Goal: Task Accomplishment & Management: Manage account settings

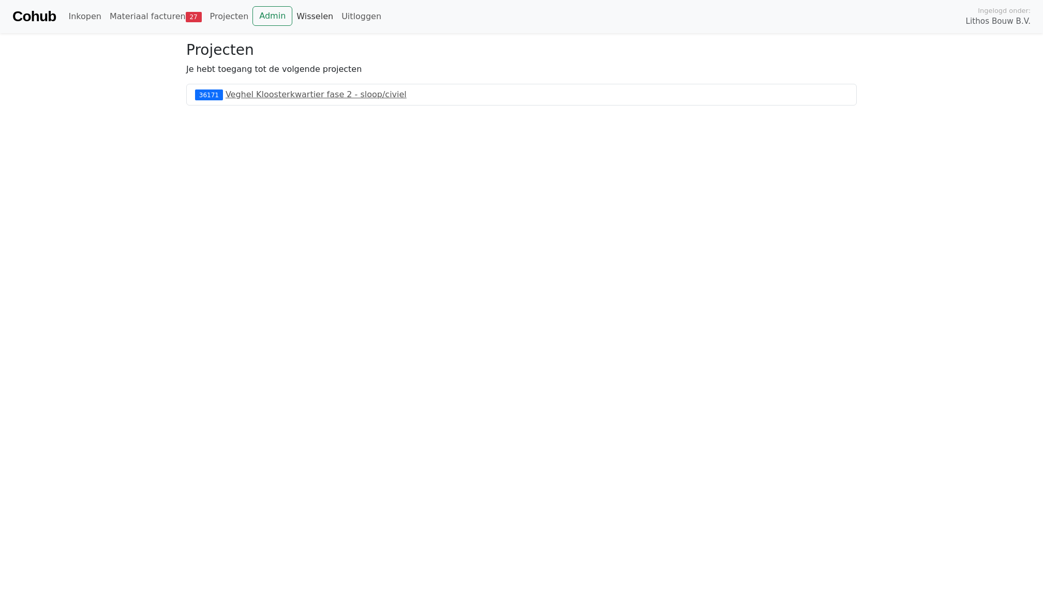
click at [309, 14] on link "Wisselen" at bounding box center [314, 16] width 45 height 21
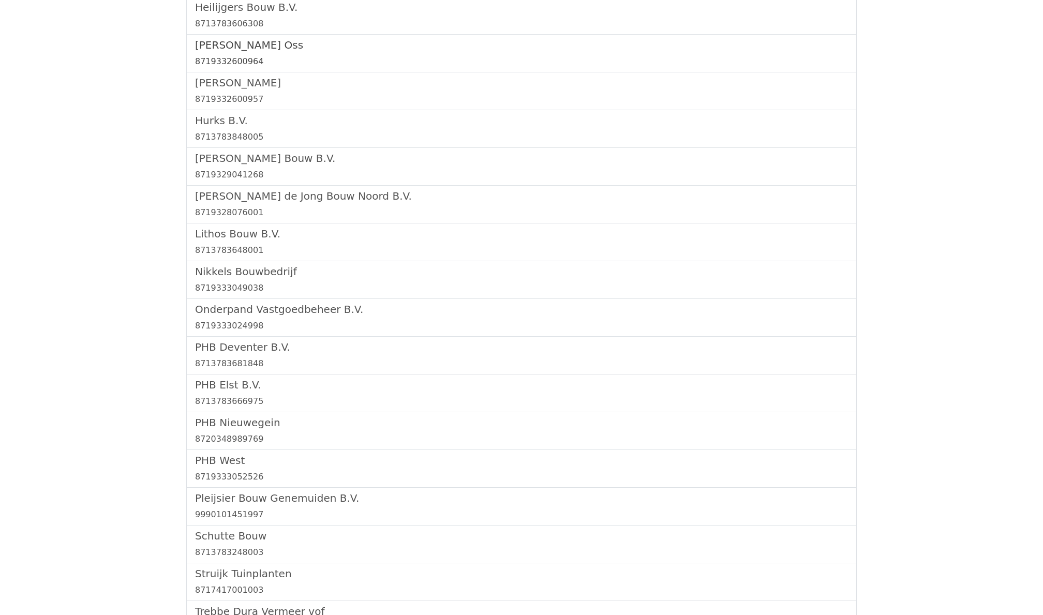
scroll to position [787, 0]
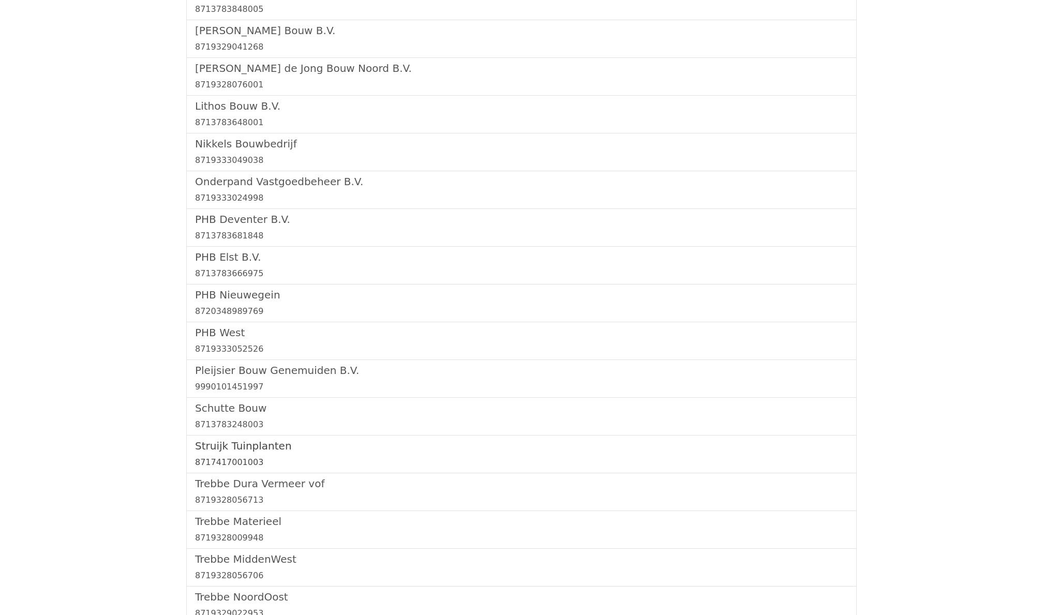
click at [264, 448] on h5 "Struijk Tuinplanten" at bounding box center [521, 446] width 653 height 12
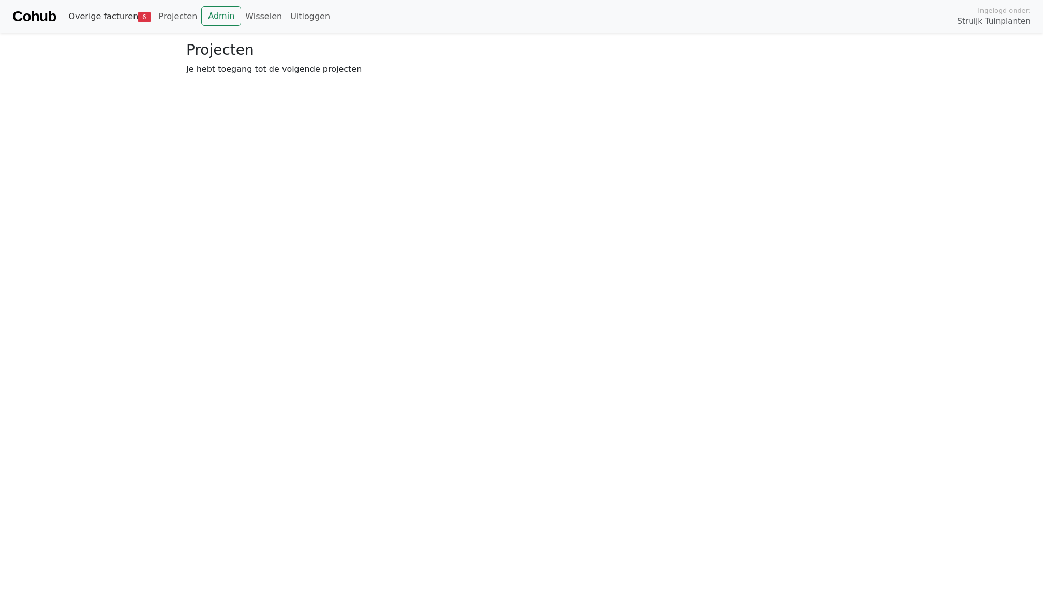
click at [114, 23] on link "Overige facturen 6" at bounding box center [109, 16] width 90 height 21
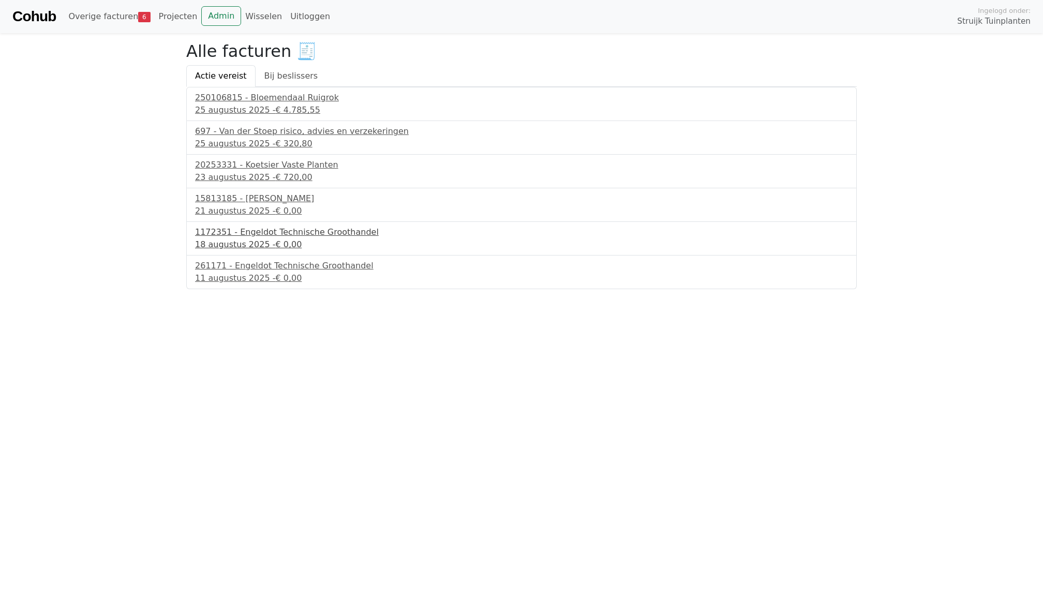
click at [251, 242] on div "18 augustus 2025 - € 0,00" at bounding box center [521, 245] width 653 height 12
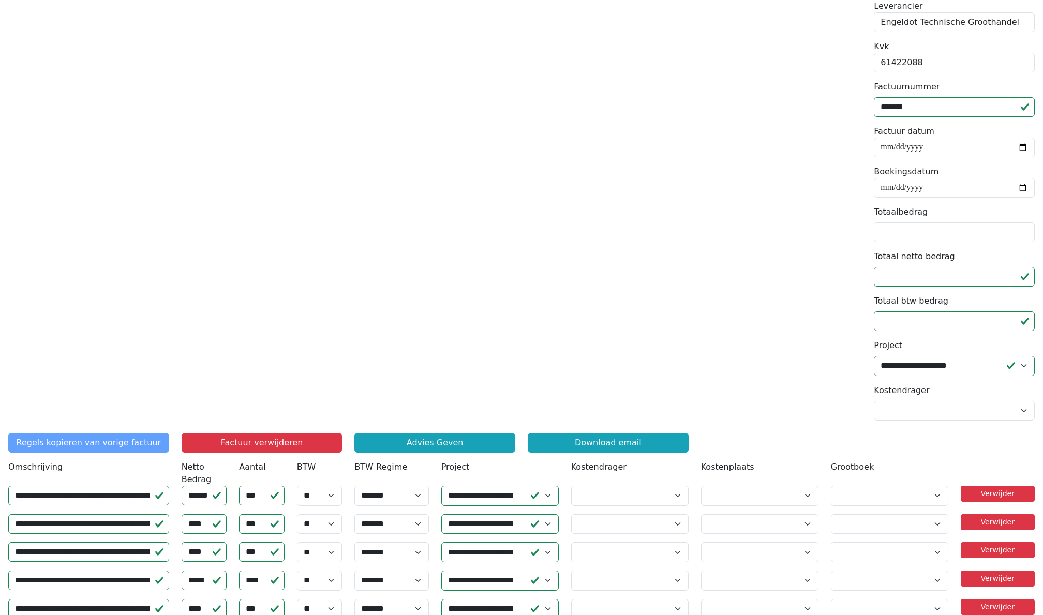
scroll to position [99, 0]
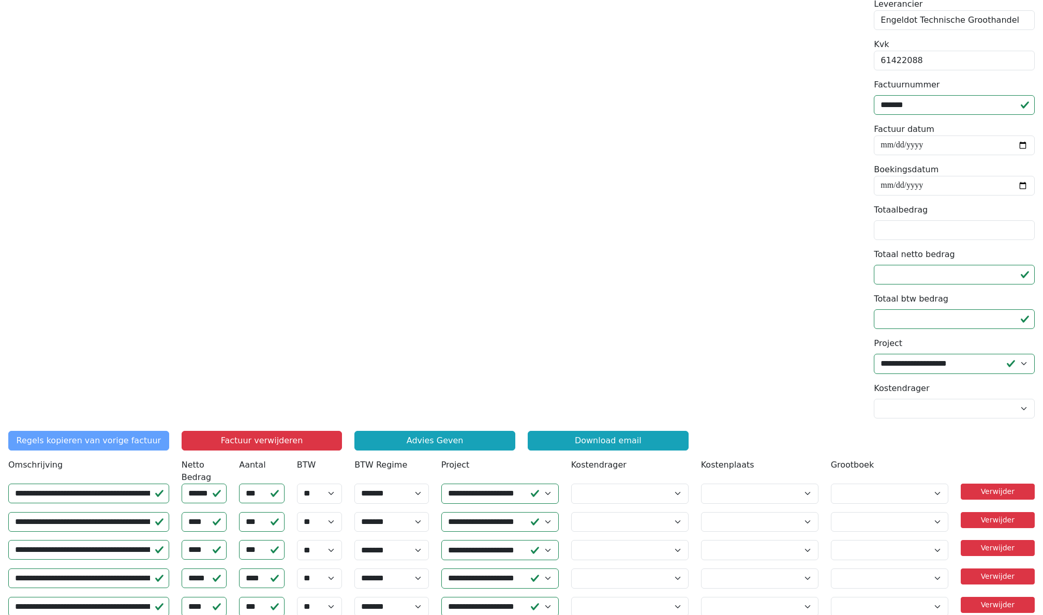
click at [926, 65] on div "61422088" at bounding box center [954, 61] width 161 height 20
click at [929, 61] on div "61422088" at bounding box center [954, 61] width 161 height 20
click at [929, 60] on div "61422088" at bounding box center [954, 61] width 161 height 20
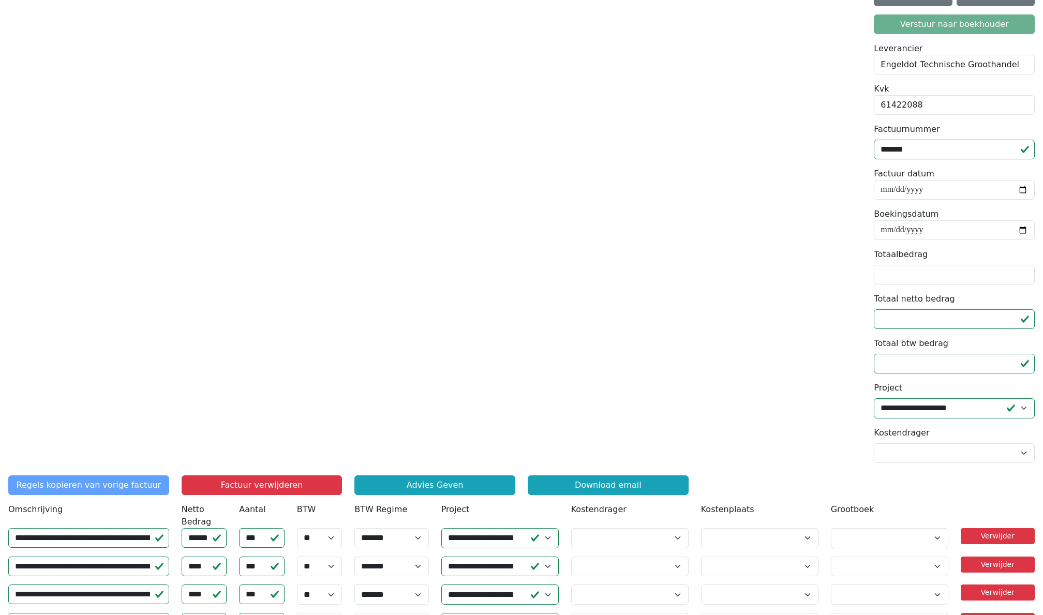
scroll to position [48, 0]
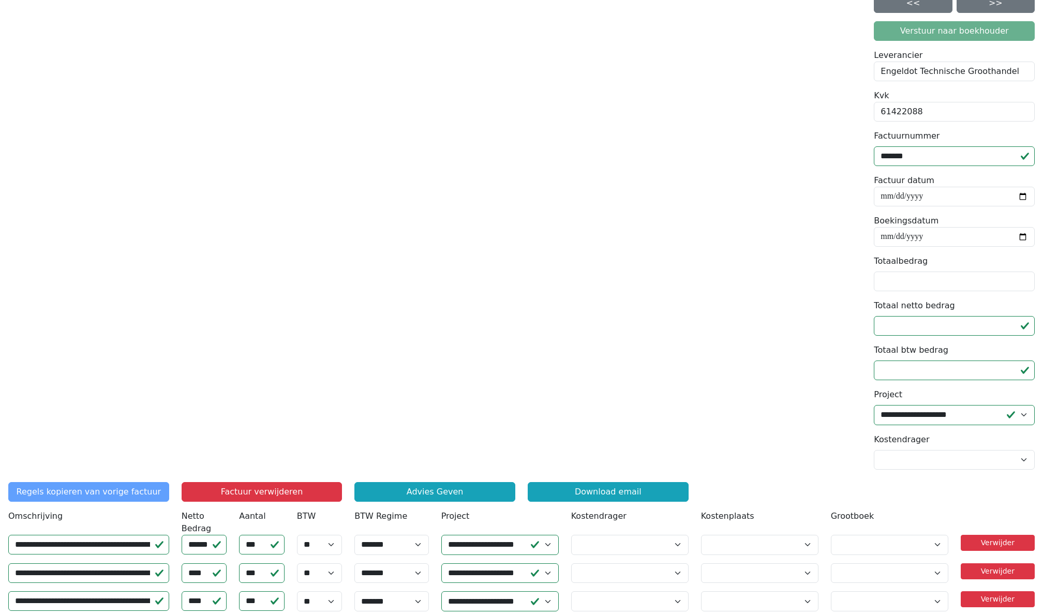
click at [938, 106] on div "61422088" at bounding box center [954, 112] width 161 height 20
click at [923, 158] on input "*******" at bounding box center [954, 156] width 161 height 20
click at [926, 108] on div "61422088" at bounding box center [954, 112] width 161 height 20
click at [897, 280] on input "Totaalbedrag" at bounding box center [954, 282] width 161 height 20
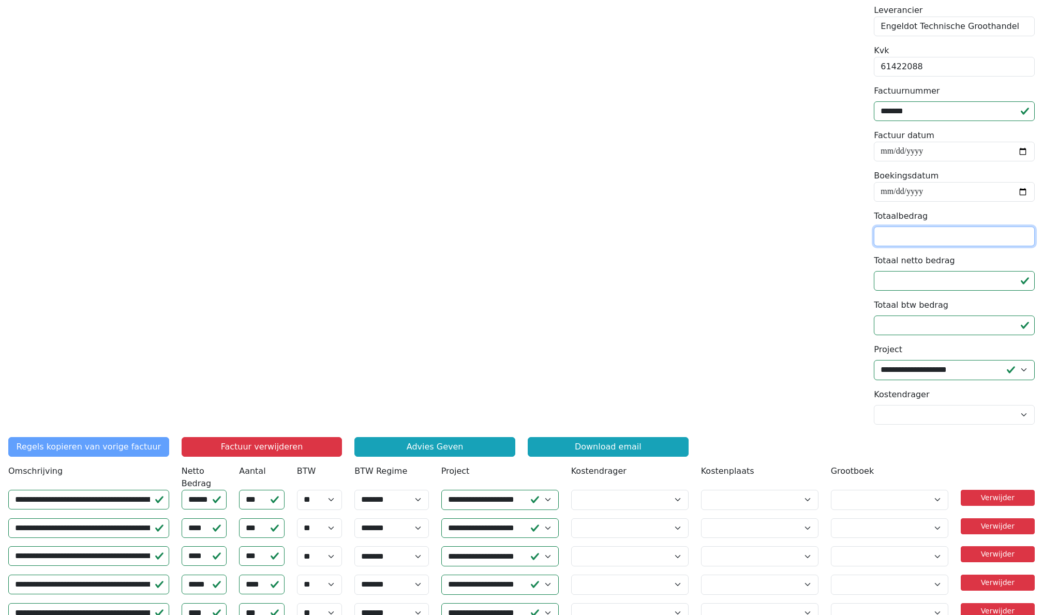
scroll to position [112, 0]
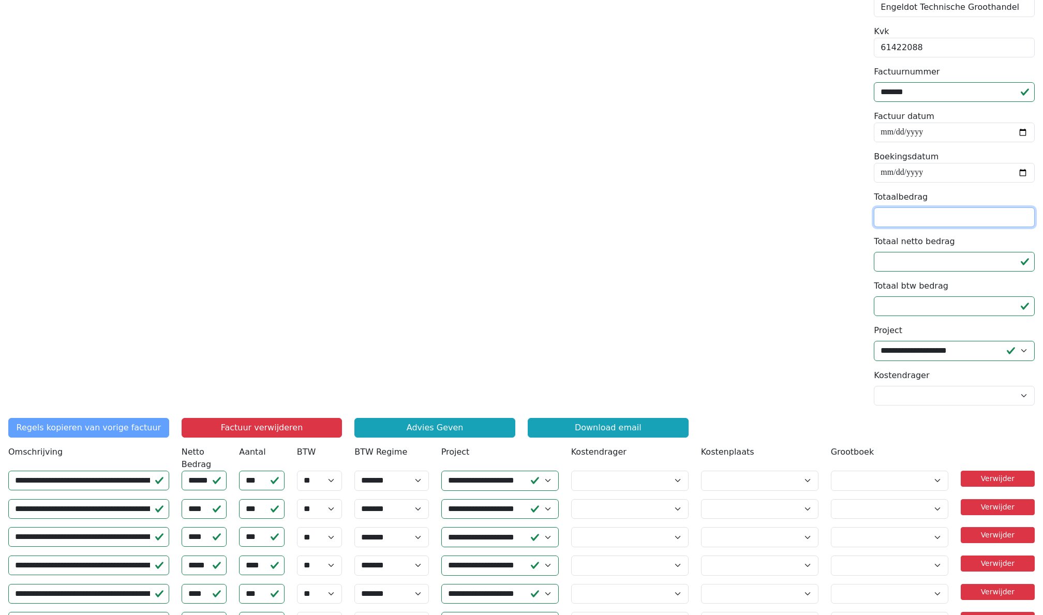
type input "******"
click at [868, 283] on div "**********" at bounding box center [954, 171] width 173 height 485
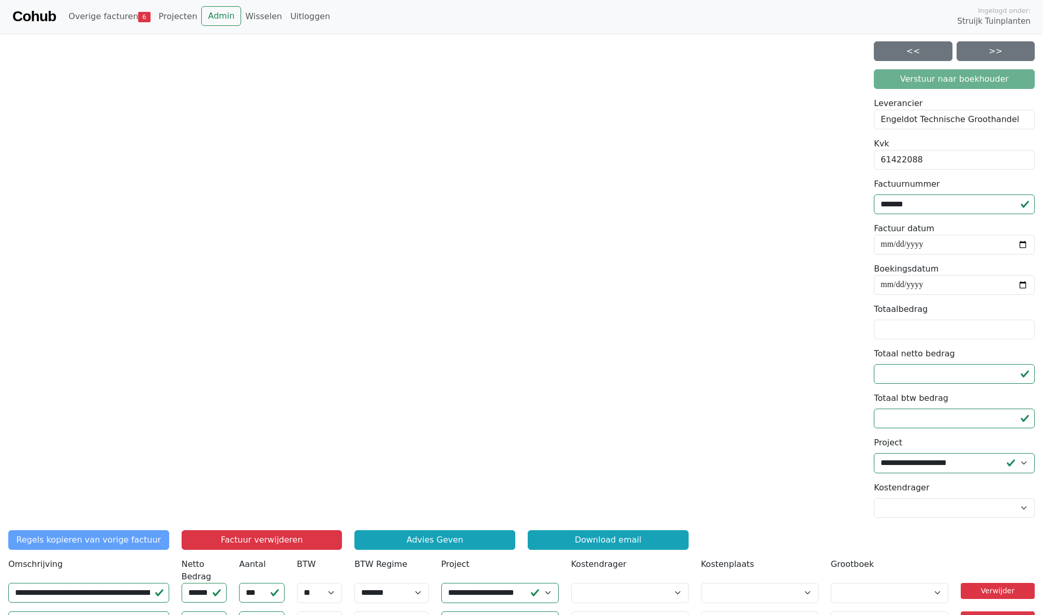
scroll to position [0, 0]
click at [881, 71] on form "Verstuur naar boekhouder" at bounding box center [954, 79] width 161 height 20
click at [899, 331] on input "Totaalbedrag" at bounding box center [954, 330] width 161 height 20
click at [871, 320] on div "**********" at bounding box center [954, 283] width 173 height 485
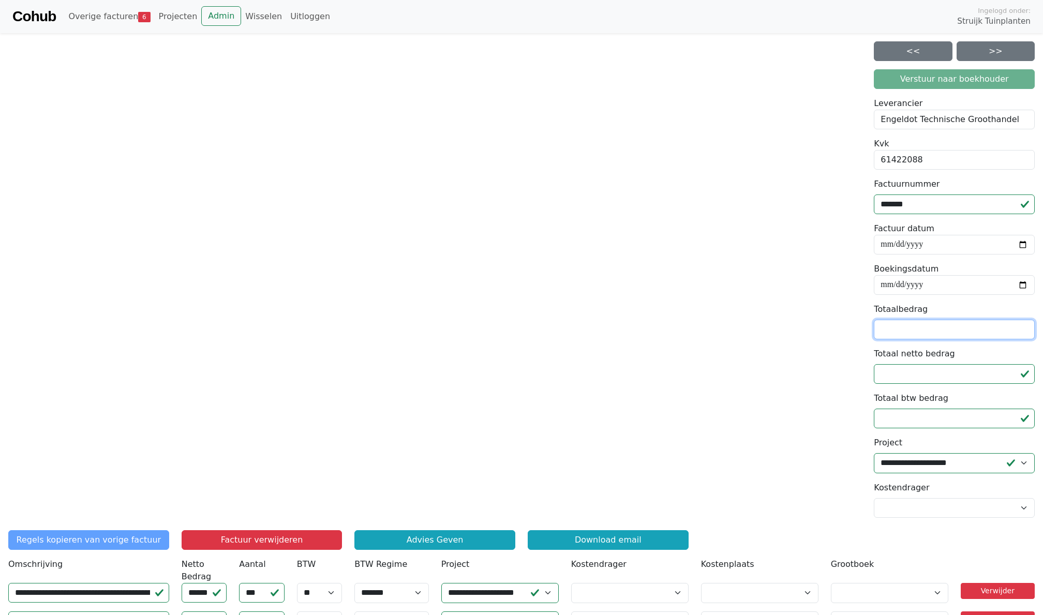
click at [913, 336] on input "Totaalbedrag" at bounding box center [954, 330] width 161 height 20
click at [935, 79] on form "Verstuur naar boekhouder" at bounding box center [954, 79] width 161 height 20
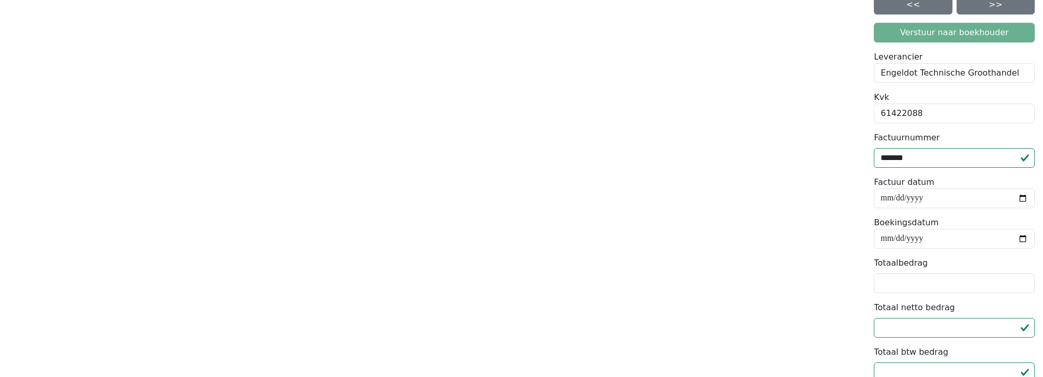
scroll to position [54, 0]
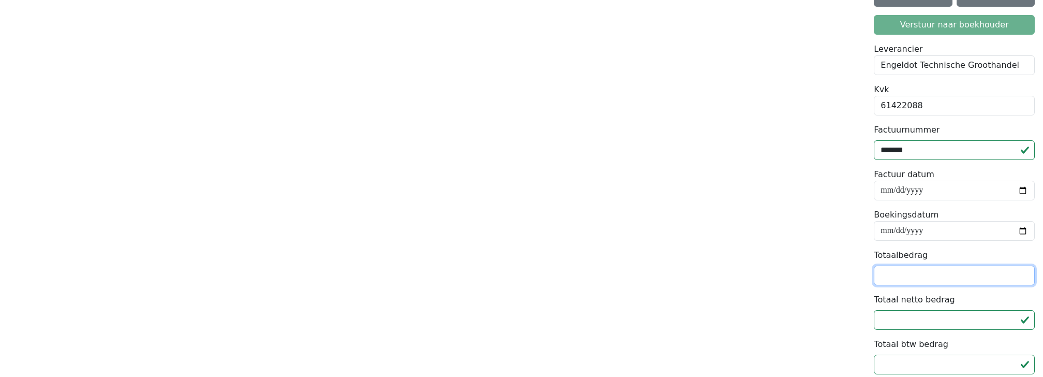
click at [904, 278] on input "Totaalbedrag" at bounding box center [954, 275] width 161 height 20
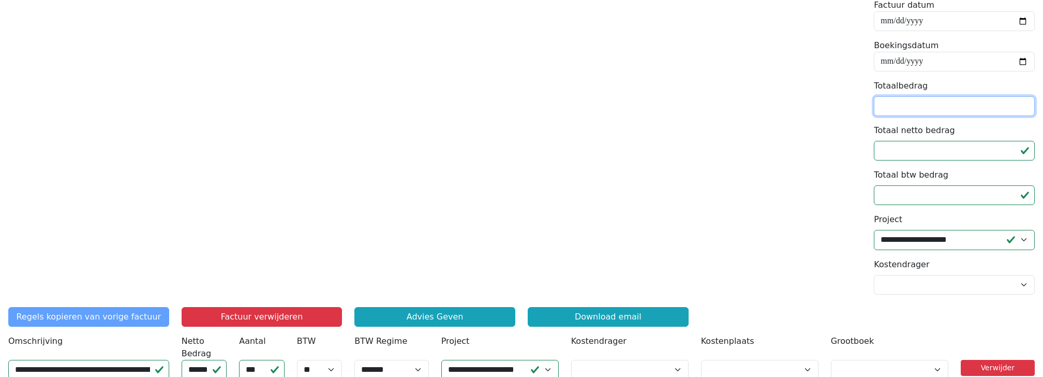
scroll to position [57, 0]
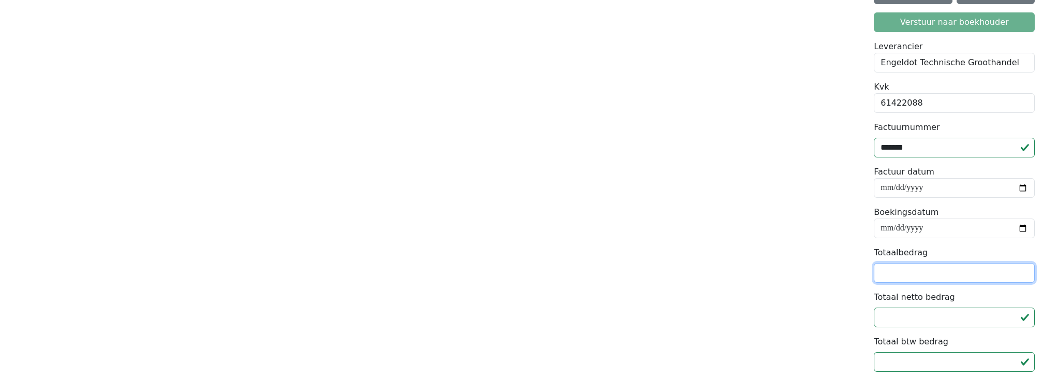
type input "******"
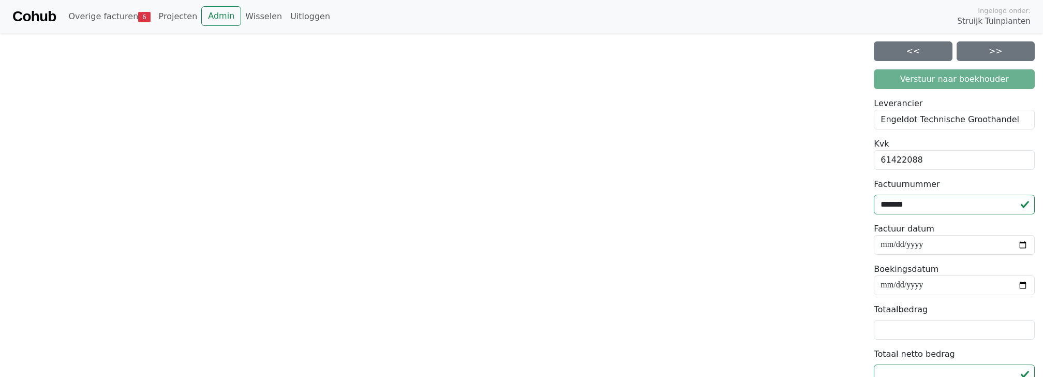
scroll to position [0, 0]
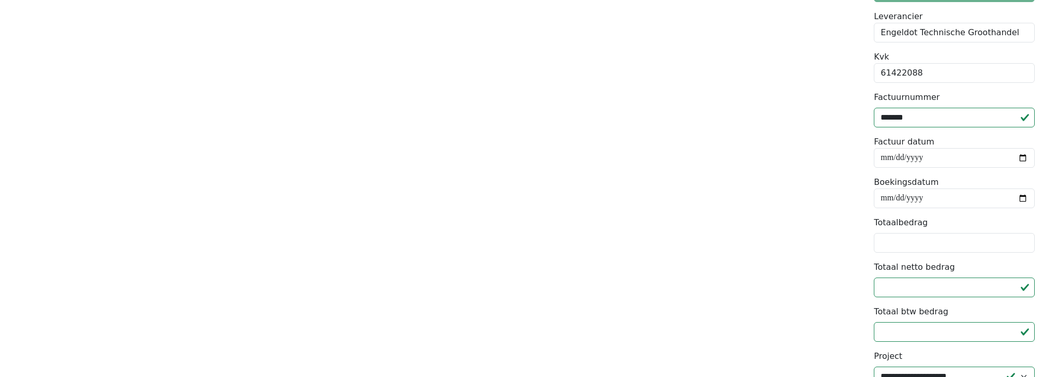
scroll to position [141, 0]
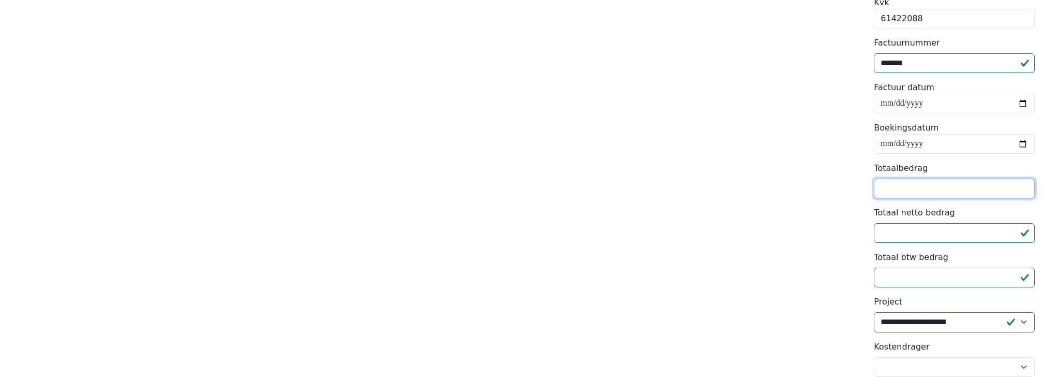
click at [905, 191] on input "Totaalbedrag" at bounding box center [954, 189] width 161 height 20
type input "*"
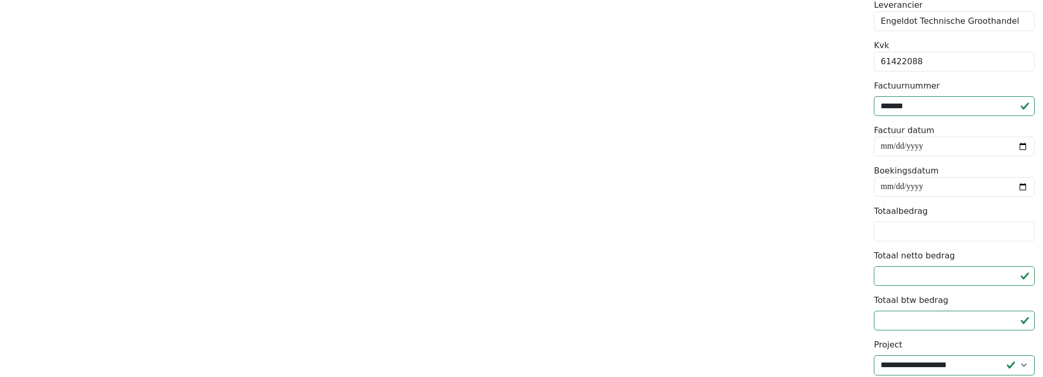
scroll to position [102, 0]
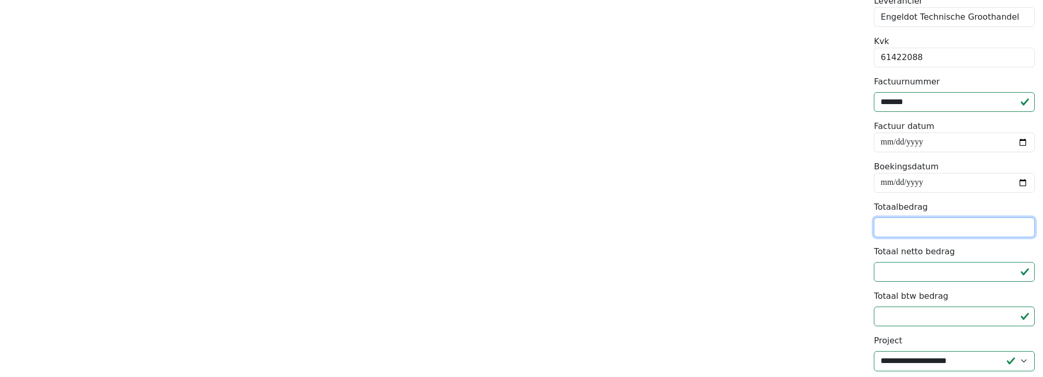
type input "*****"
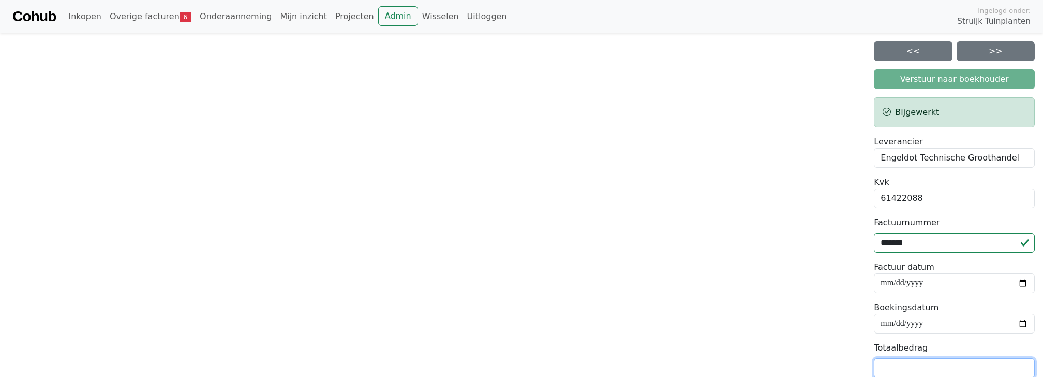
scroll to position [0, 0]
click at [928, 87] on form "Verstuur naar boekhouder" at bounding box center [954, 79] width 161 height 20
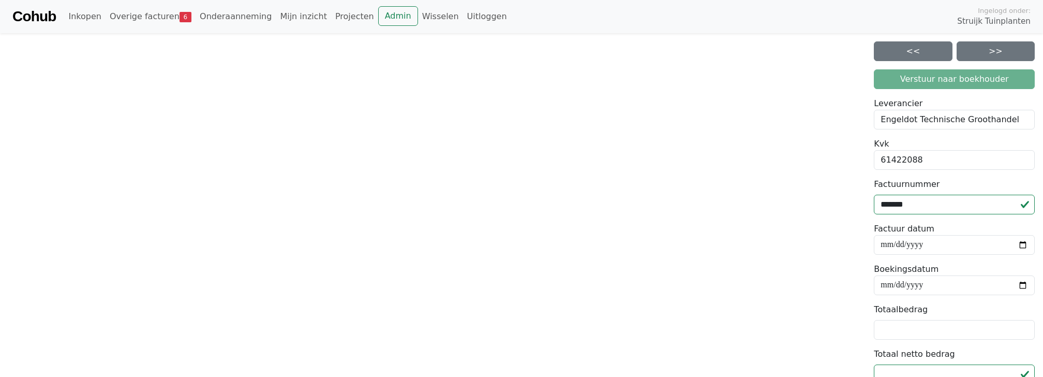
scroll to position [25, 0]
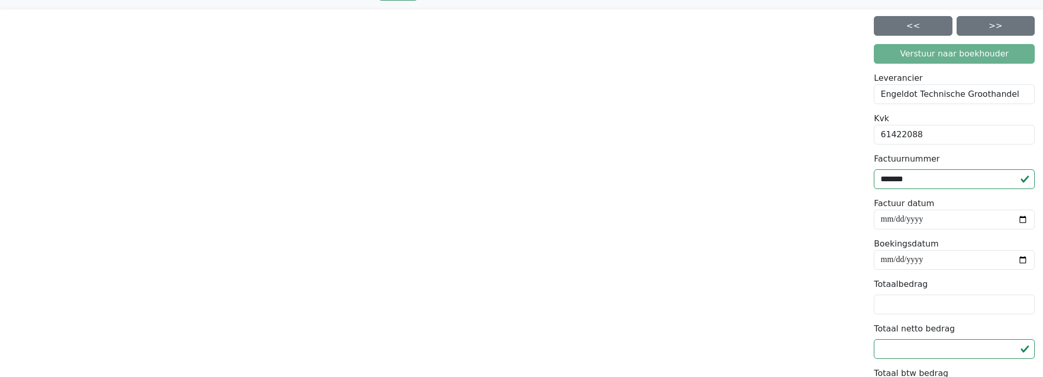
click at [895, 137] on div "61422088" at bounding box center [954, 135] width 161 height 20
click at [949, 137] on div "61422088" at bounding box center [954, 135] width 161 height 20
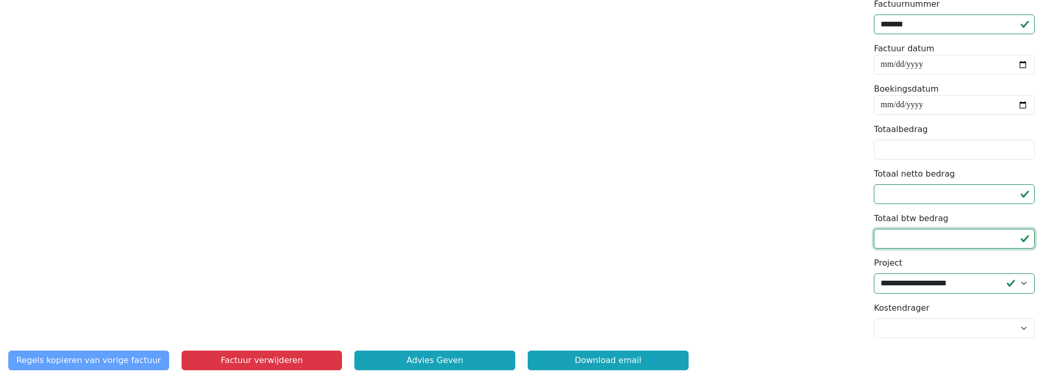
click at [939, 237] on input "******" at bounding box center [954, 239] width 161 height 20
click at [920, 198] on input "******" at bounding box center [954, 194] width 161 height 20
click at [917, 199] on input "Totaal netto bedrag" at bounding box center [954, 194] width 161 height 20
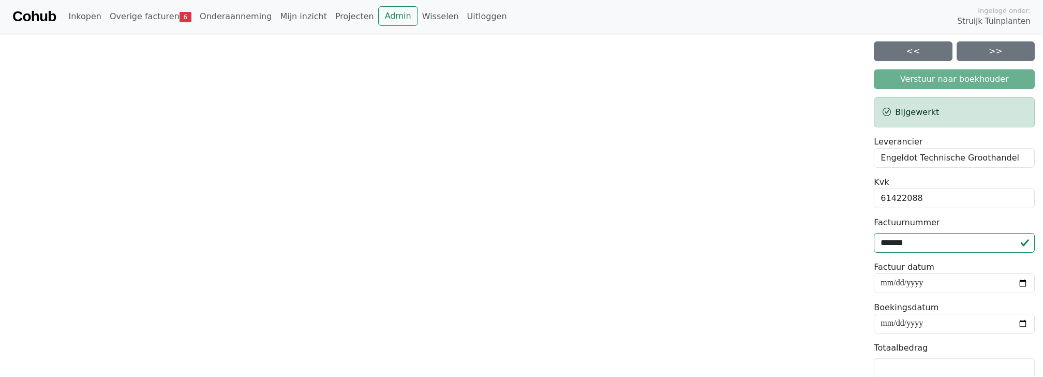
scroll to position [0, 0]
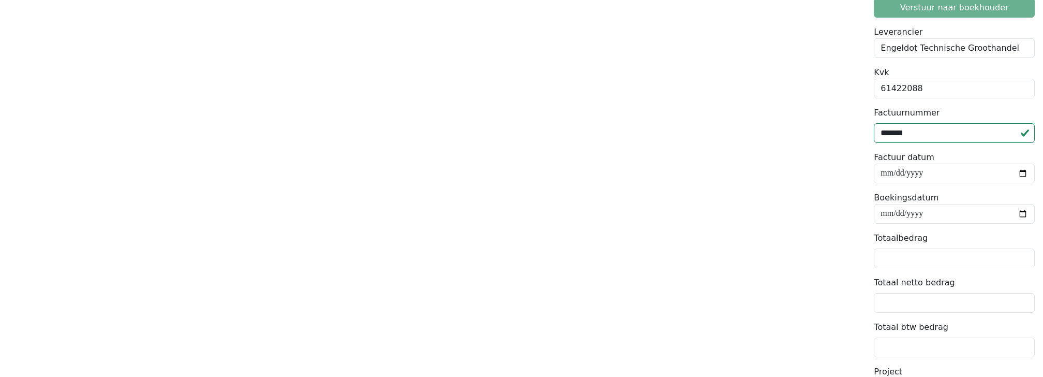
scroll to position [87, 0]
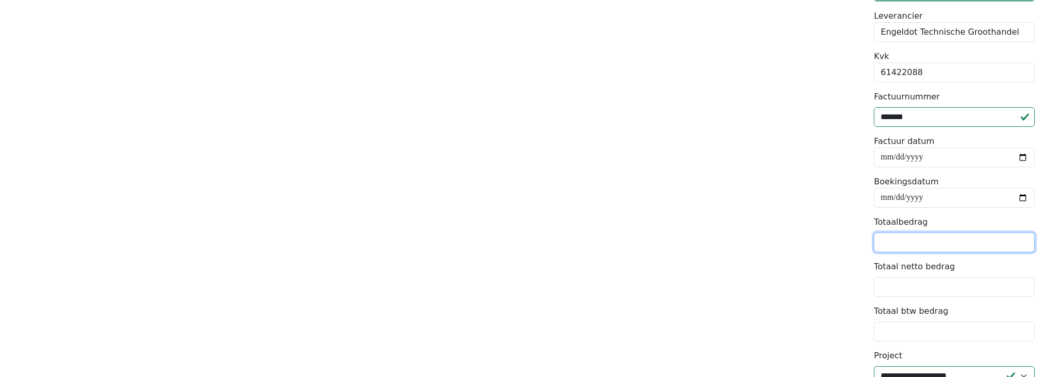
click at [911, 243] on input "Totaalbedrag" at bounding box center [954, 242] width 161 height 20
type input "*****"
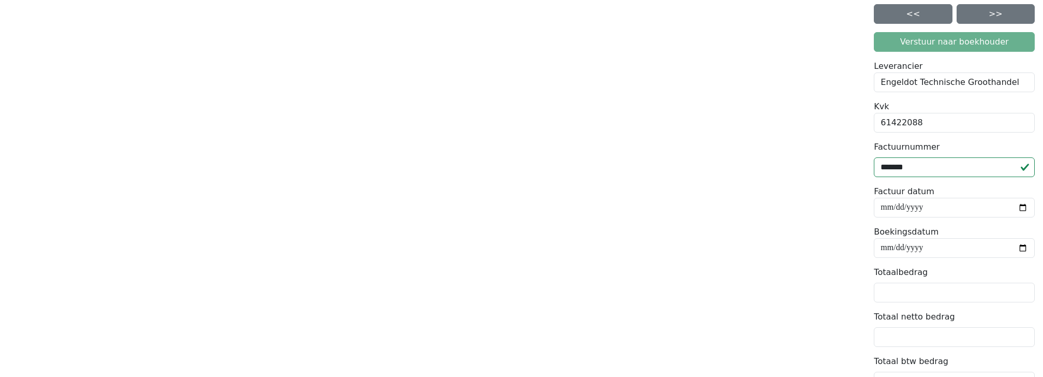
scroll to position [37, 0]
click at [893, 290] on input "Totaalbedrag" at bounding box center [954, 293] width 161 height 20
type input "*****"
click at [1015, 239] on input "**********" at bounding box center [954, 248] width 161 height 20
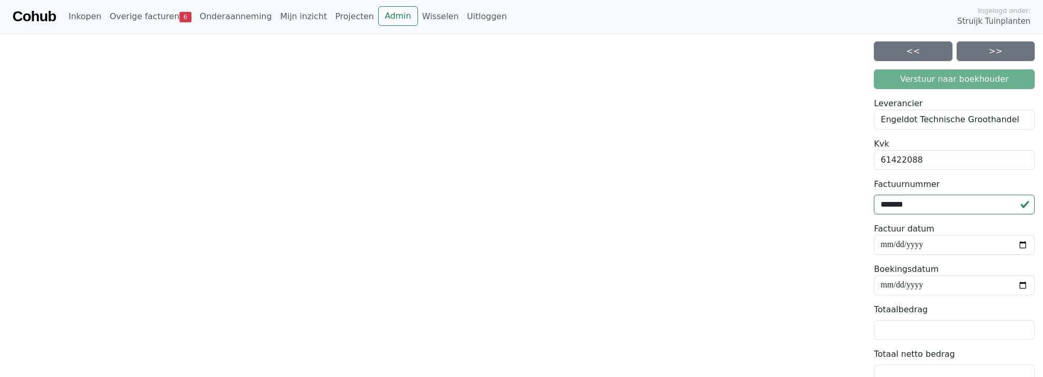
scroll to position [0, 0]
click at [386, 18] on link "Admin" at bounding box center [398, 16] width 40 height 20
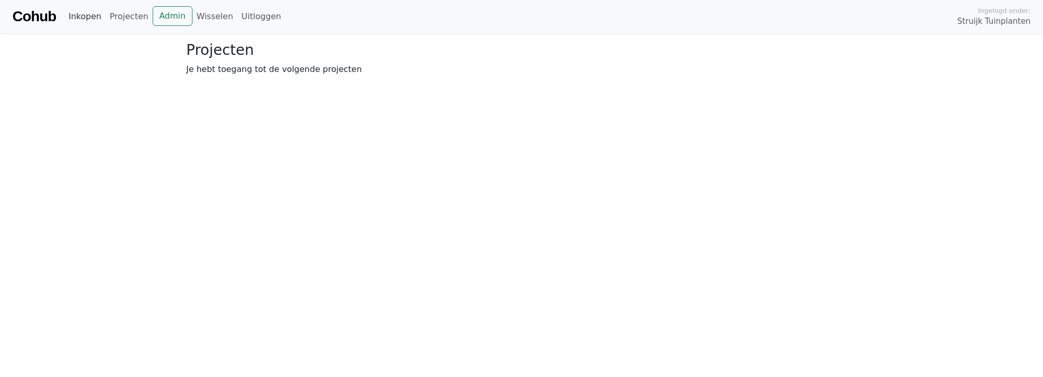
click at [75, 17] on link "Inkopen" at bounding box center [84, 16] width 41 height 21
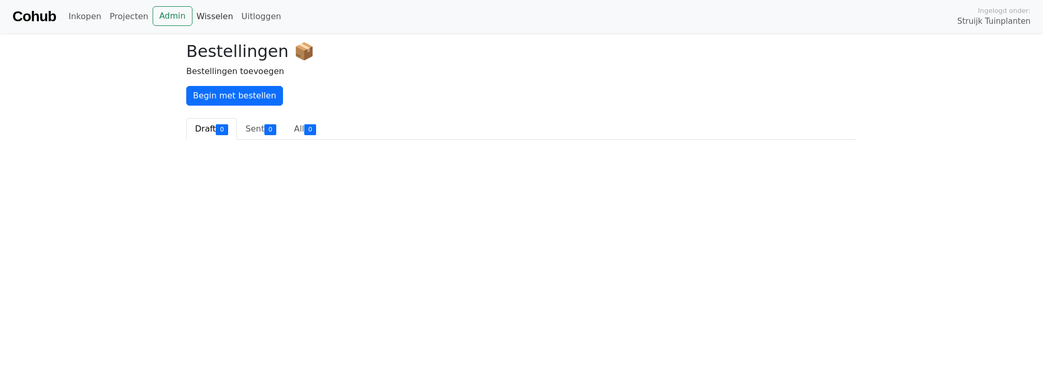
click at [209, 17] on link "Wisselen" at bounding box center [215, 16] width 45 height 21
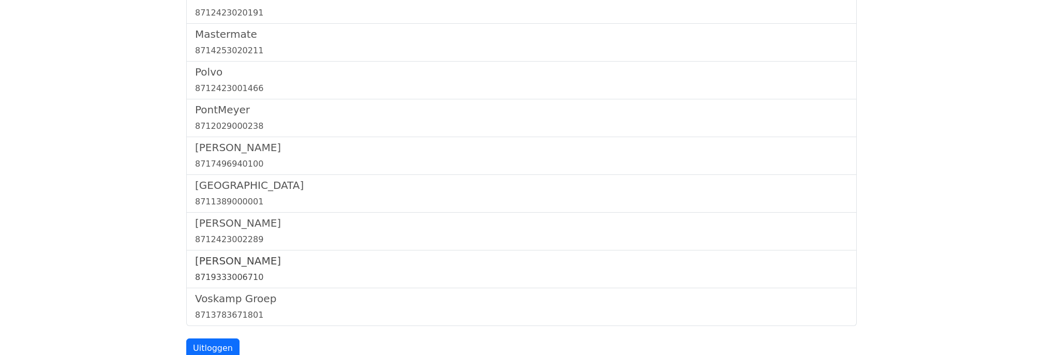
scroll to position [1060, 0]
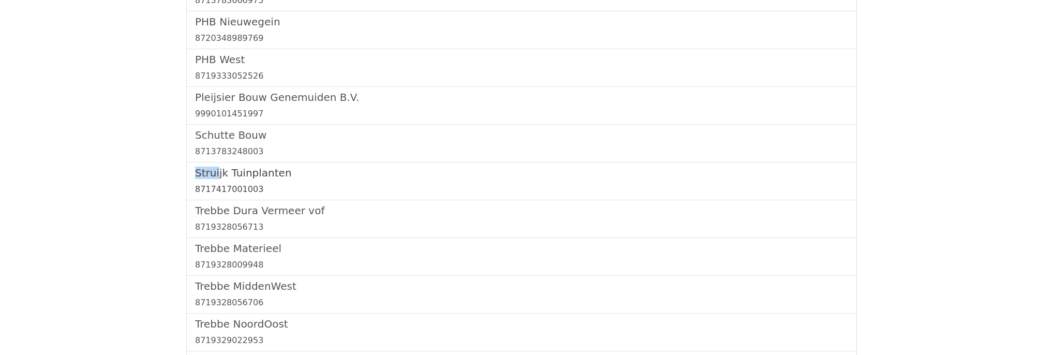
click at [218, 189] on div "8717417001003" at bounding box center [521, 189] width 653 height 12
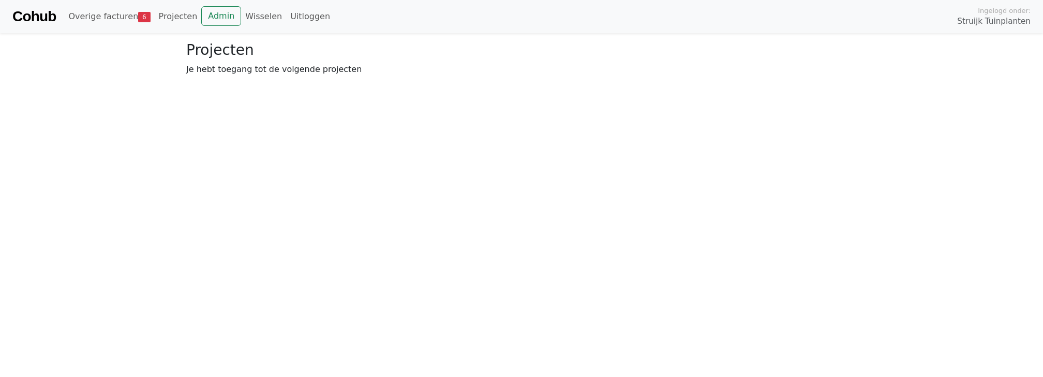
click at [96, 29] on div "Cohub Overige facturen 6 Projecten Admin Wisselen Uitloggen Ingelogd onder: Str…" at bounding box center [521, 16] width 1043 height 33
click at [104, 17] on link "Overige facturen 6" at bounding box center [109, 16] width 90 height 21
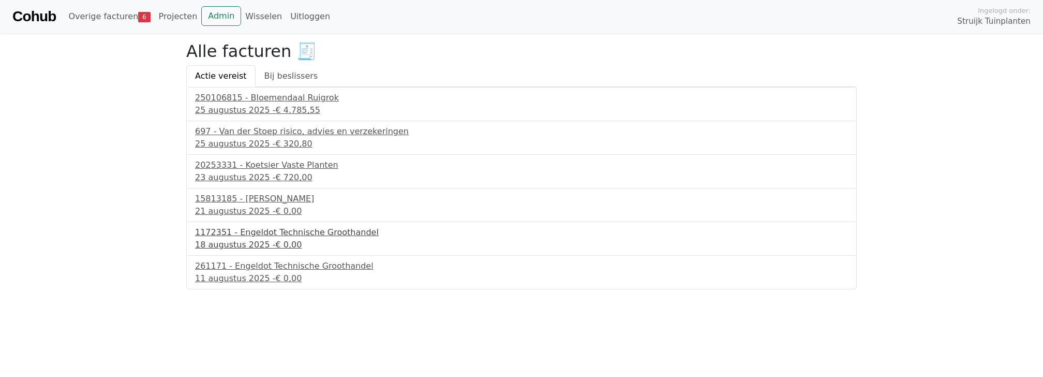
click at [247, 245] on div "18 augustus 2025 - € 0,00" at bounding box center [521, 245] width 653 height 12
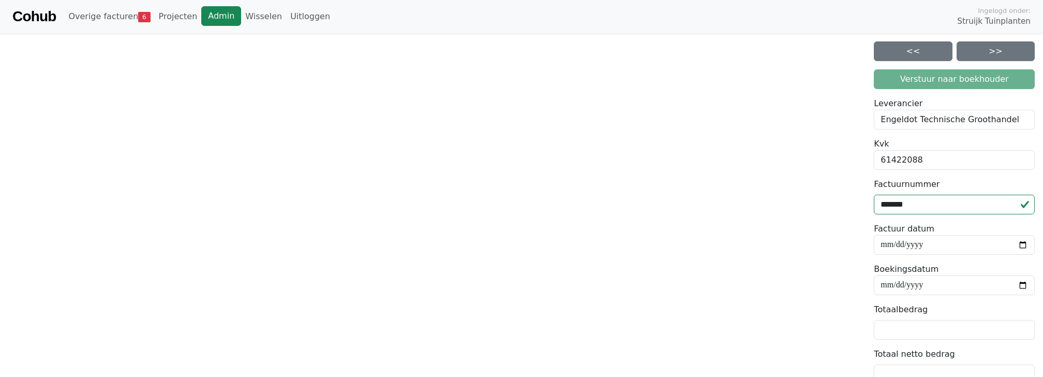
click at [232, 11] on link "Admin" at bounding box center [221, 16] width 40 height 20
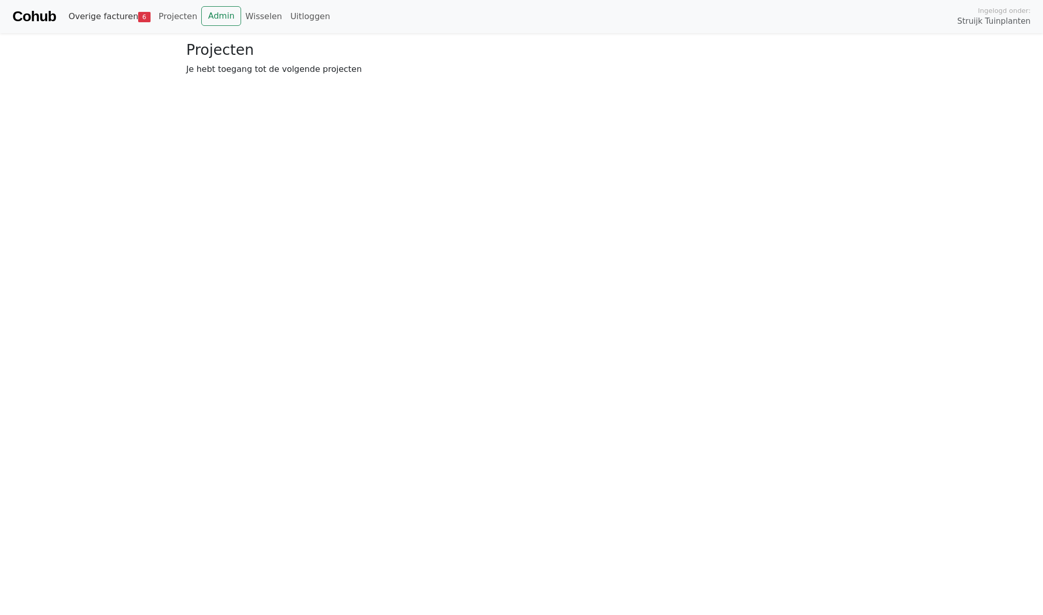
click at [116, 25] on link "Overige facturen 6" at bounding box center [109, 16] width 90 height 21
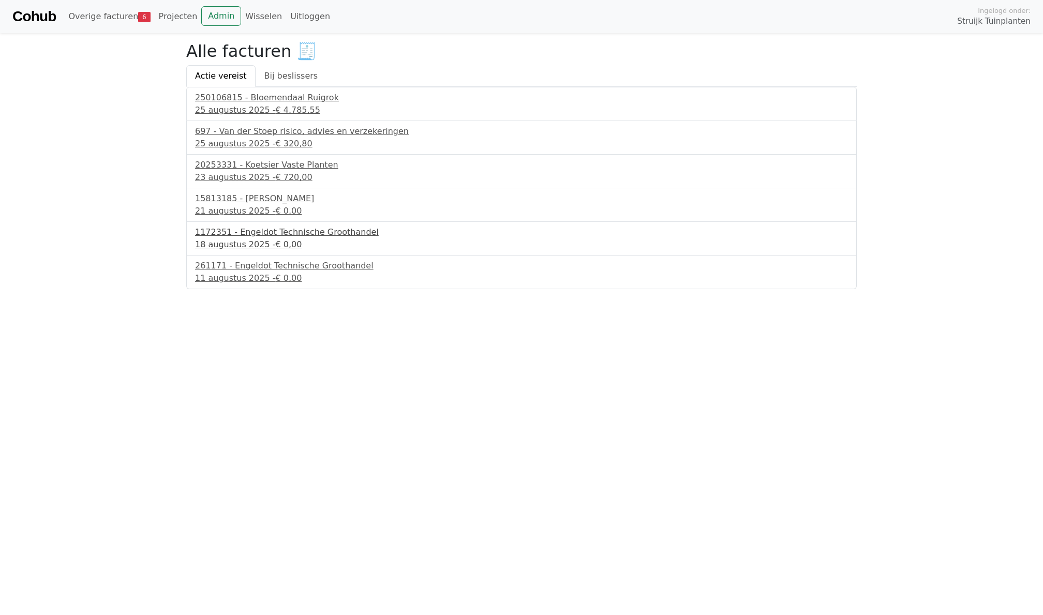
click at [233, 238] on link "1172351 - Engeldot Technische Groothandel 18 augustus 2025 - € 0,00" at bounding box center [521, 238] width 653 height 25
